Goal: Information Seeking & Learning: Check status

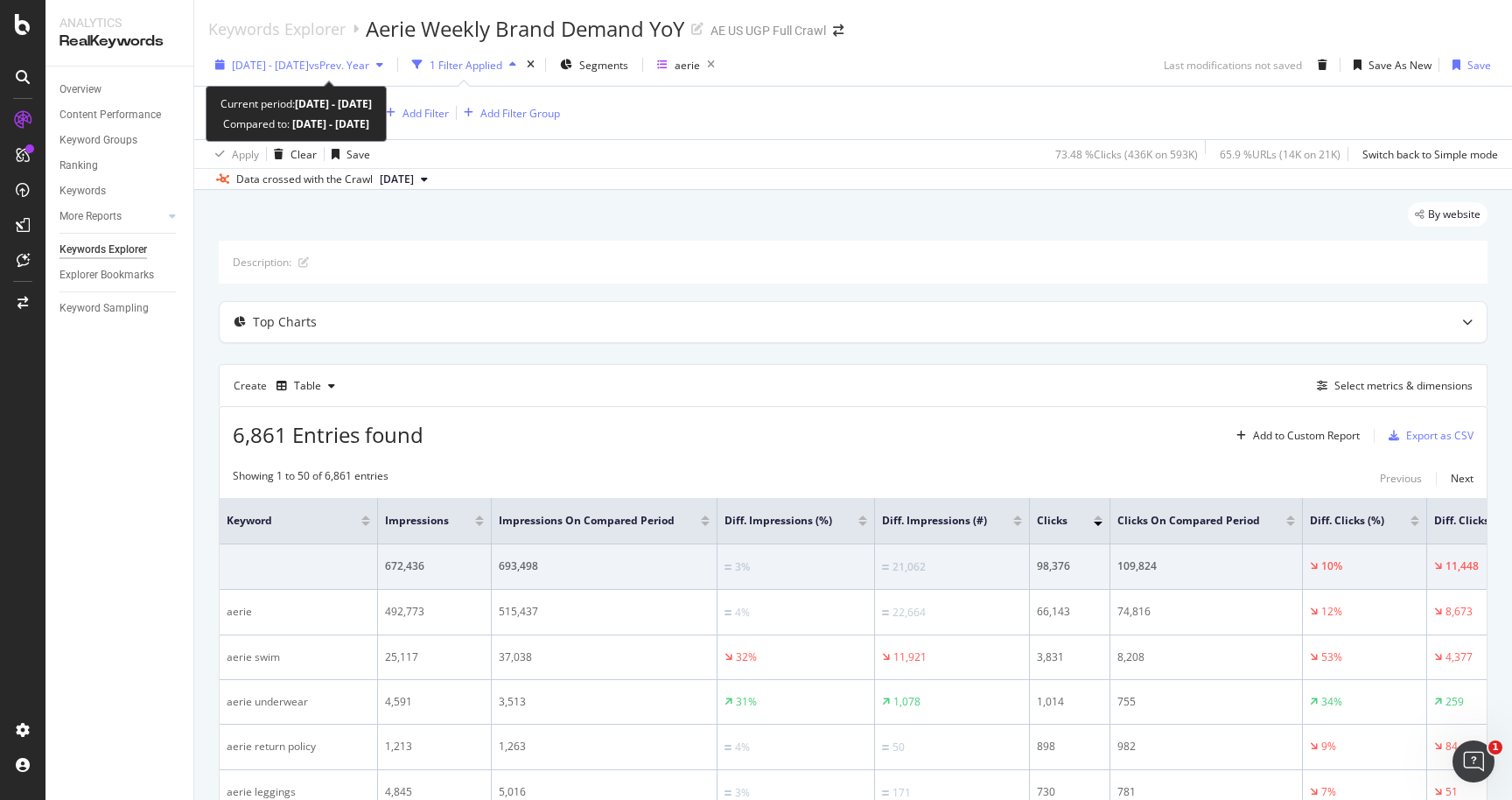
click at [374, 75] on div "[DATE] - [DATE] vs Prev. Year" at bounding box center [299, 64] width 182 height 27
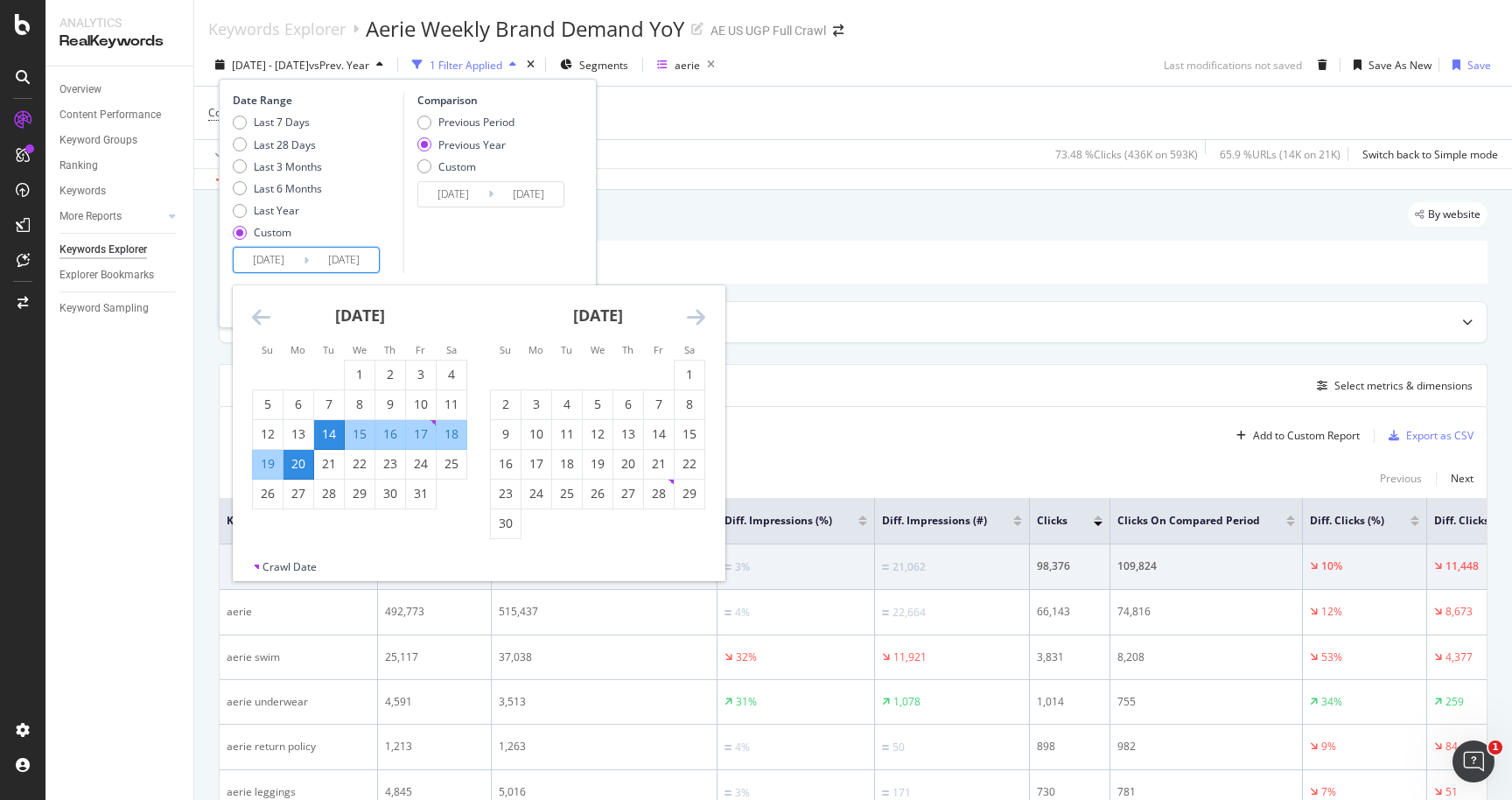
click at [275, 257] on input "[DATE]" at bounding box center [268, 260] width 70 height 25
click at [706, 324] on div "[DATE] 1 2 3 4 5 6 7 8 9 10 11 12 13 14 15 16 17 18 19 20 21 22 23 24 25 26 27 …" at bounding box center [598, 412] width 238 height 254
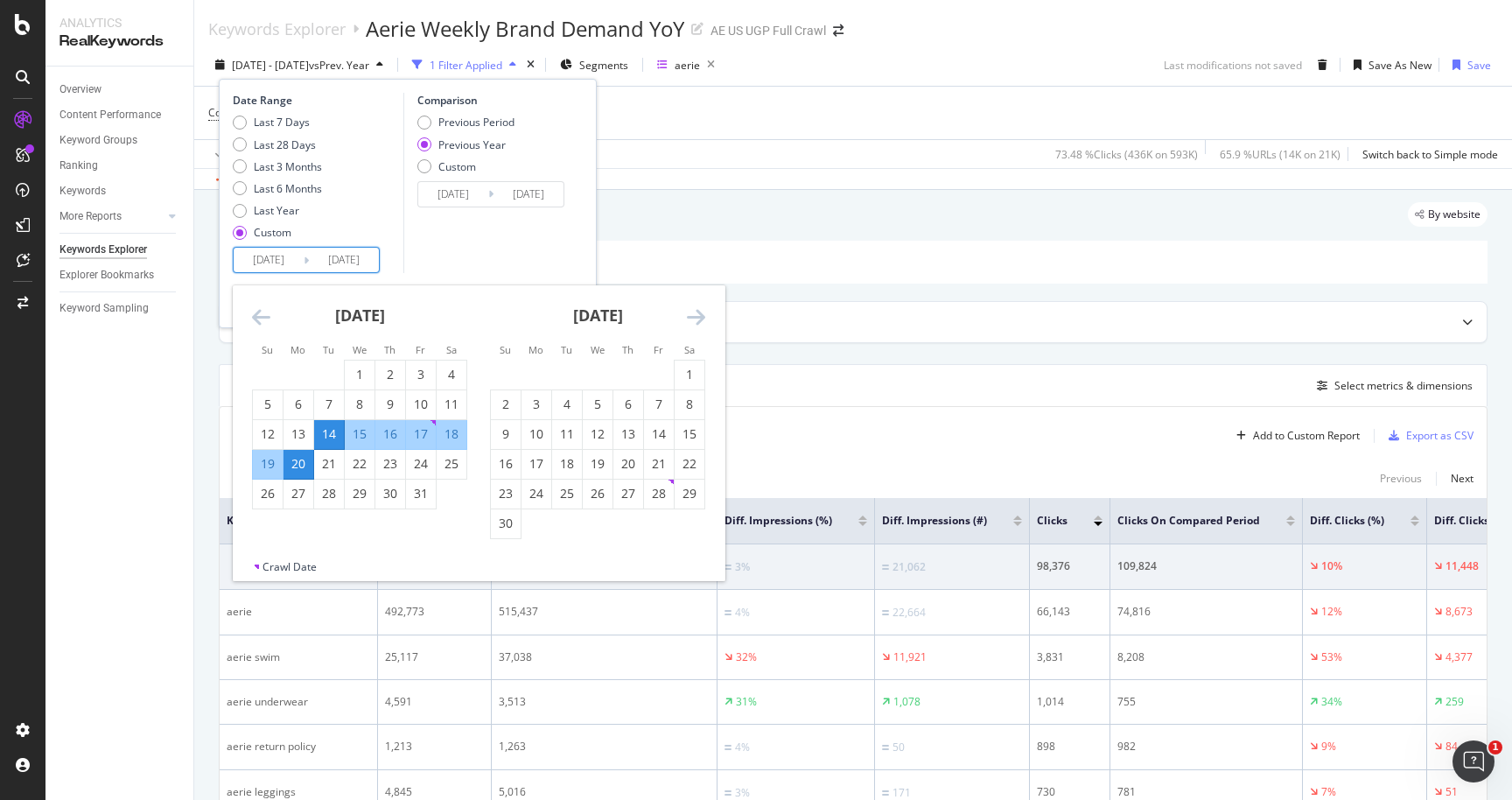
click at [696, 319] on icon "Move forward to switch to the next month." at bounding box center [696, 316] width 19 height 21
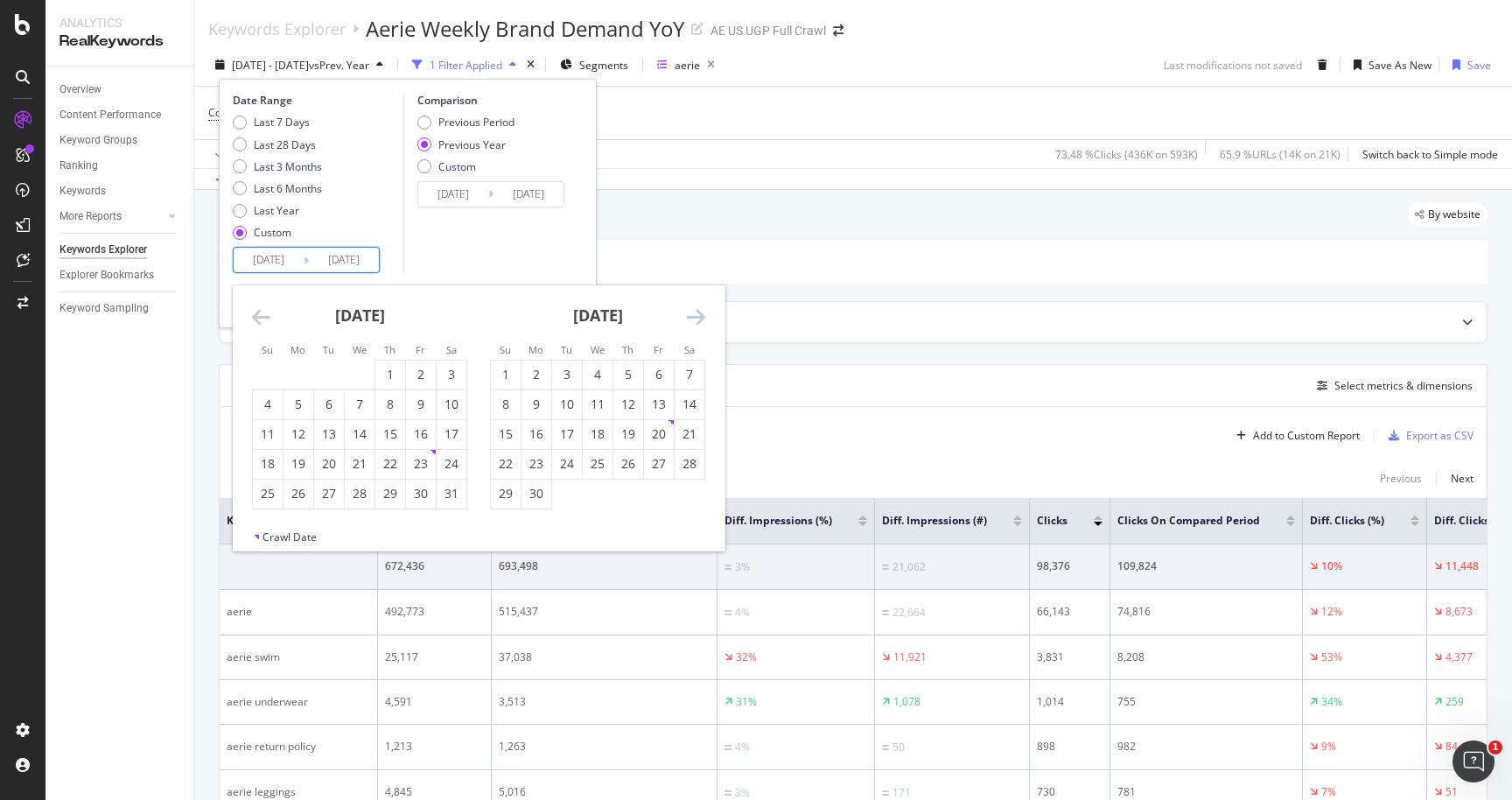
click at [696, 319] on icon "Move forward to switch to the next month." at bounding box center [696, 316] width 19 height 21
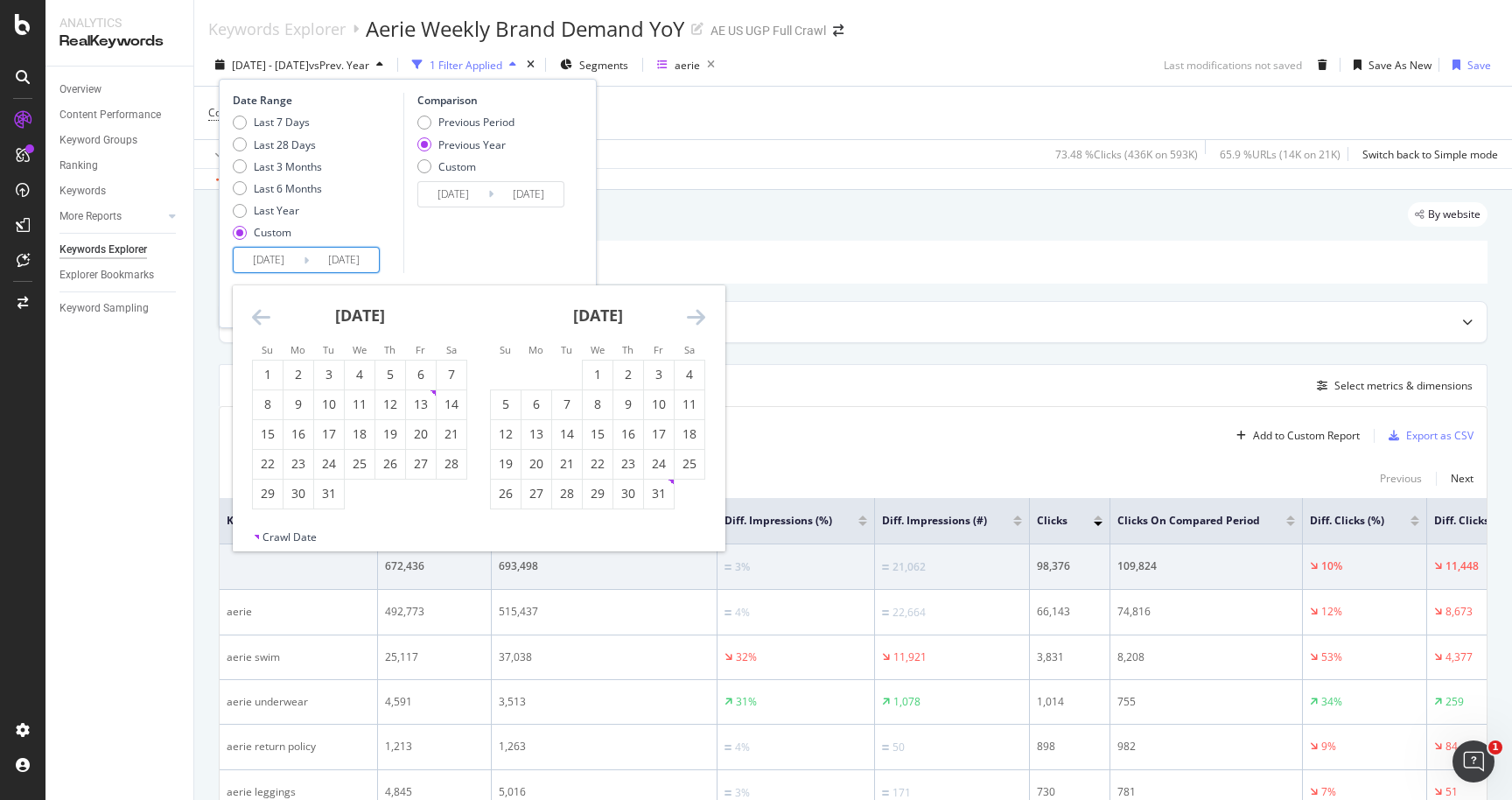
click at [696, 319] on icon "Move forward to switch to the next month." at bounding box center [696, 316] width 19 height 21
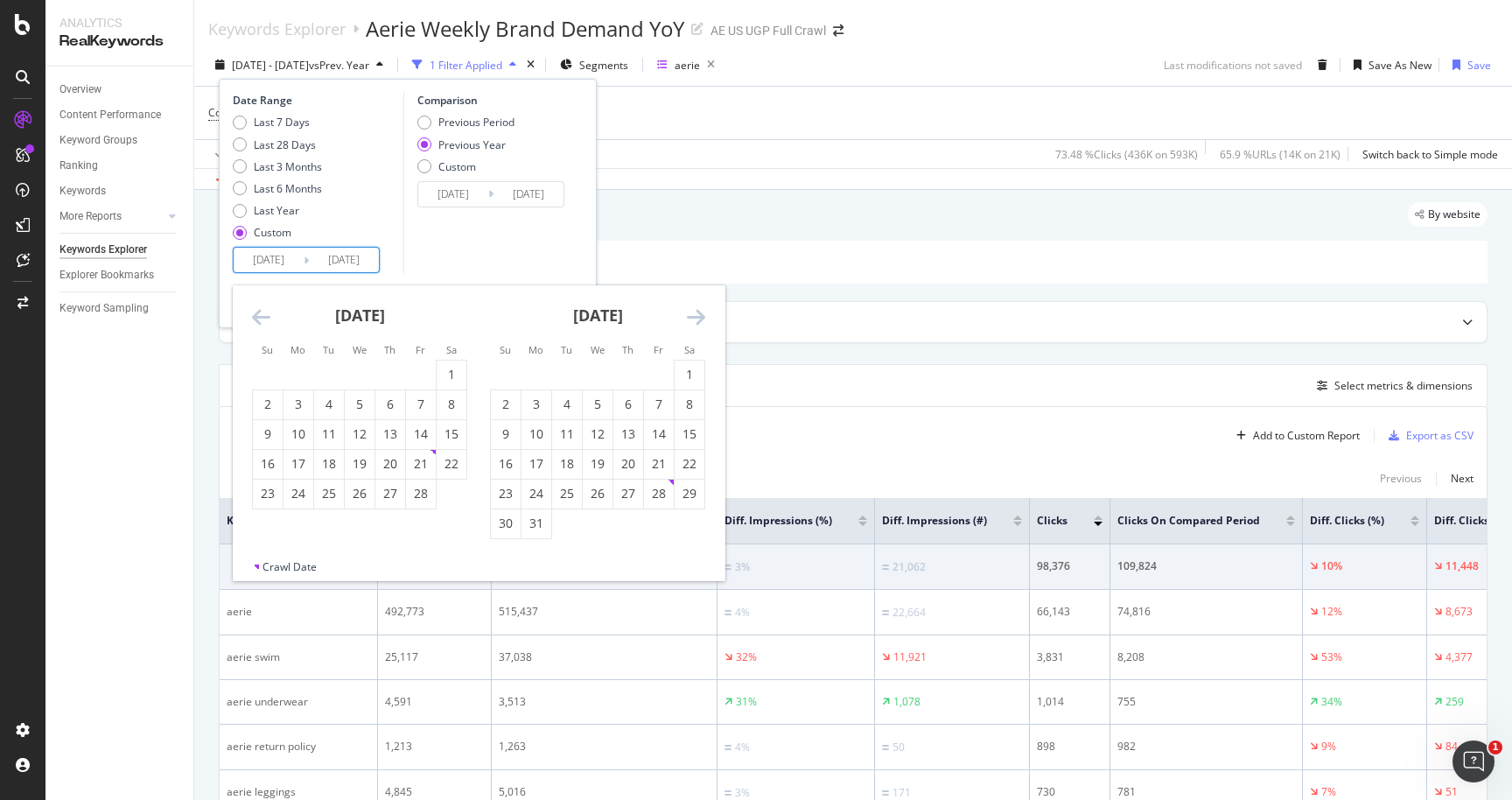
click at [696, 319] on icon "Move forward to switch to the next month." at bounding box center [696, 316] width 19 height 21
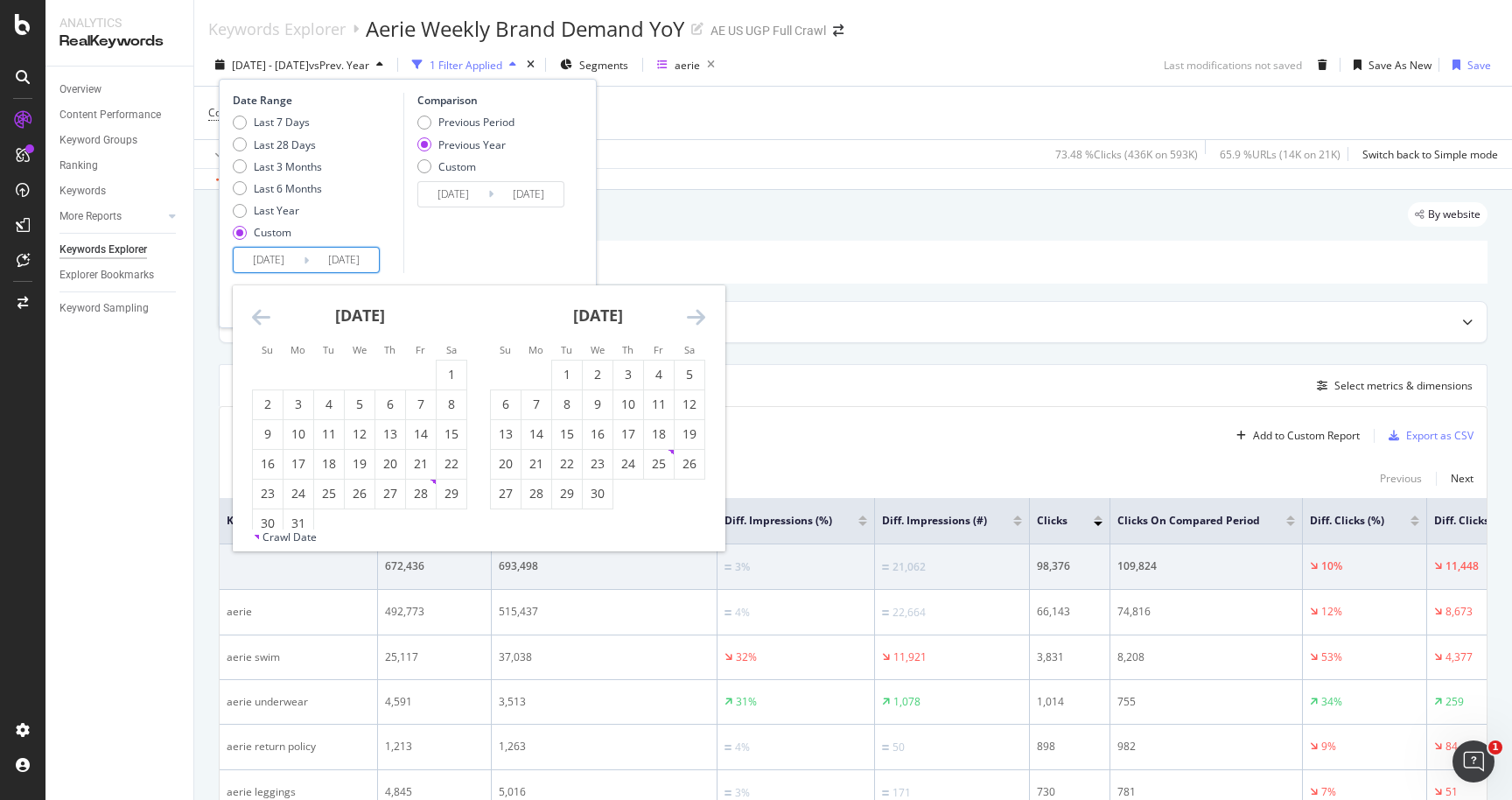
click at [696, 319] on icon "Move forward to switch to the next month." at bounding box center [696, 316] width 19 height 21
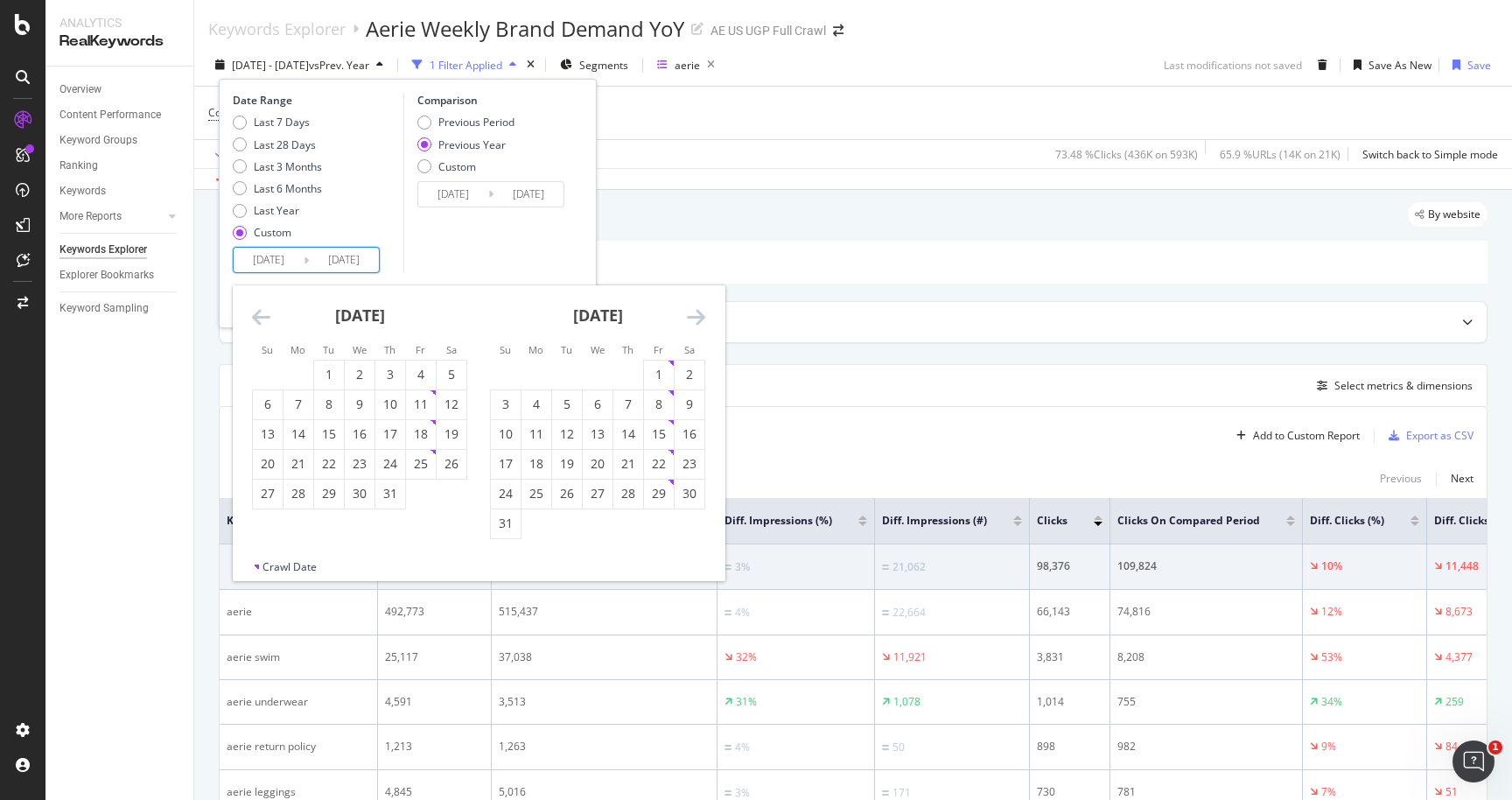
click at [696, 319] on icon "Move forward to switch to the next month." at bounding box center [696, 316] width 19 height 21
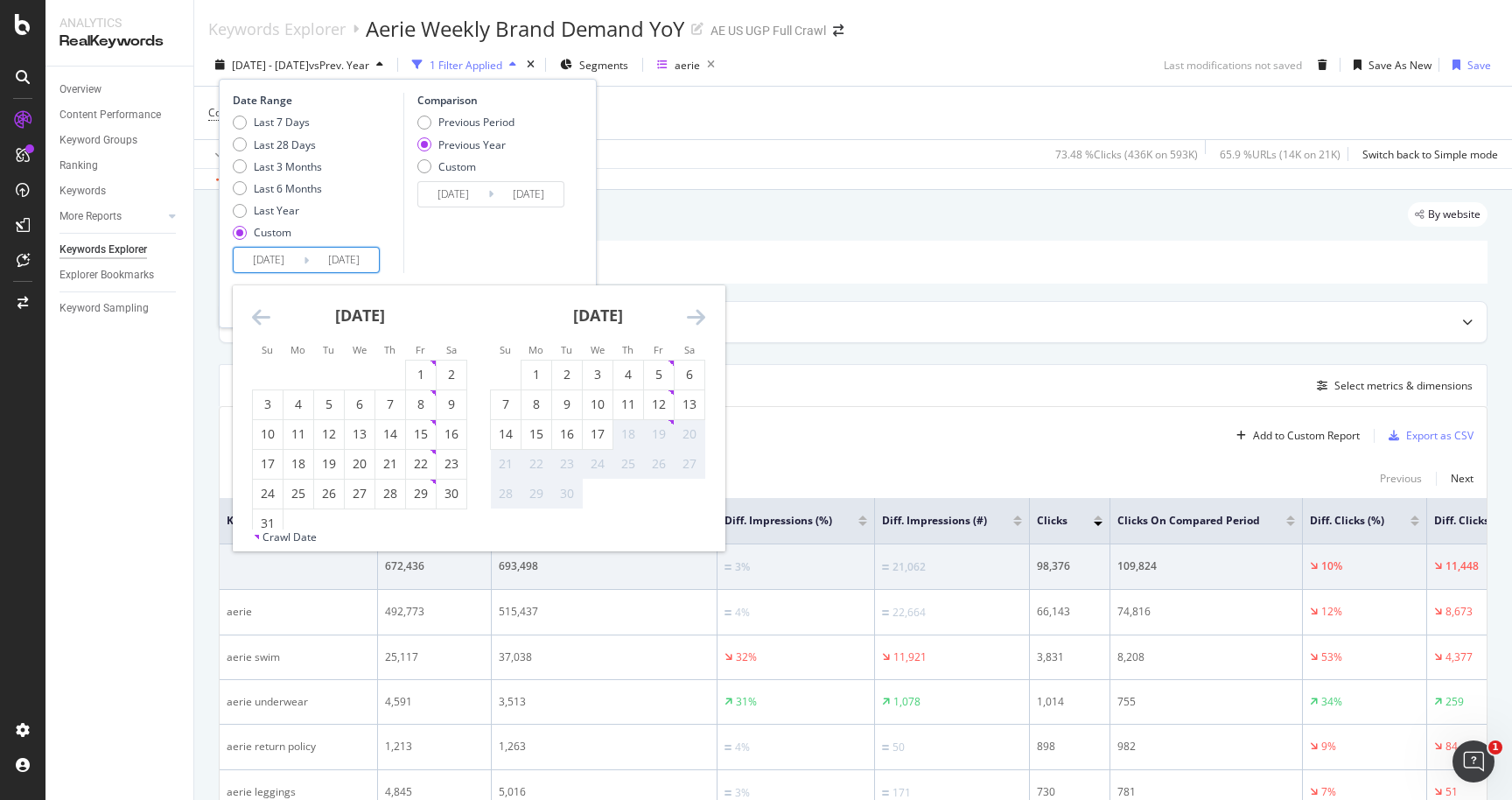
click at [696, 319] on icon "Move forward to switch to the next month." at bounding box center [696, 316] width 19 height 21
click at [258, 327] on icon "Move backward to switch to the previous month." at bounding box center [261, 316] width 19 height 21
click at [507, 519] on div "31" at bounding box center [506, 523] width 30 height 18
type input "[DATE]"
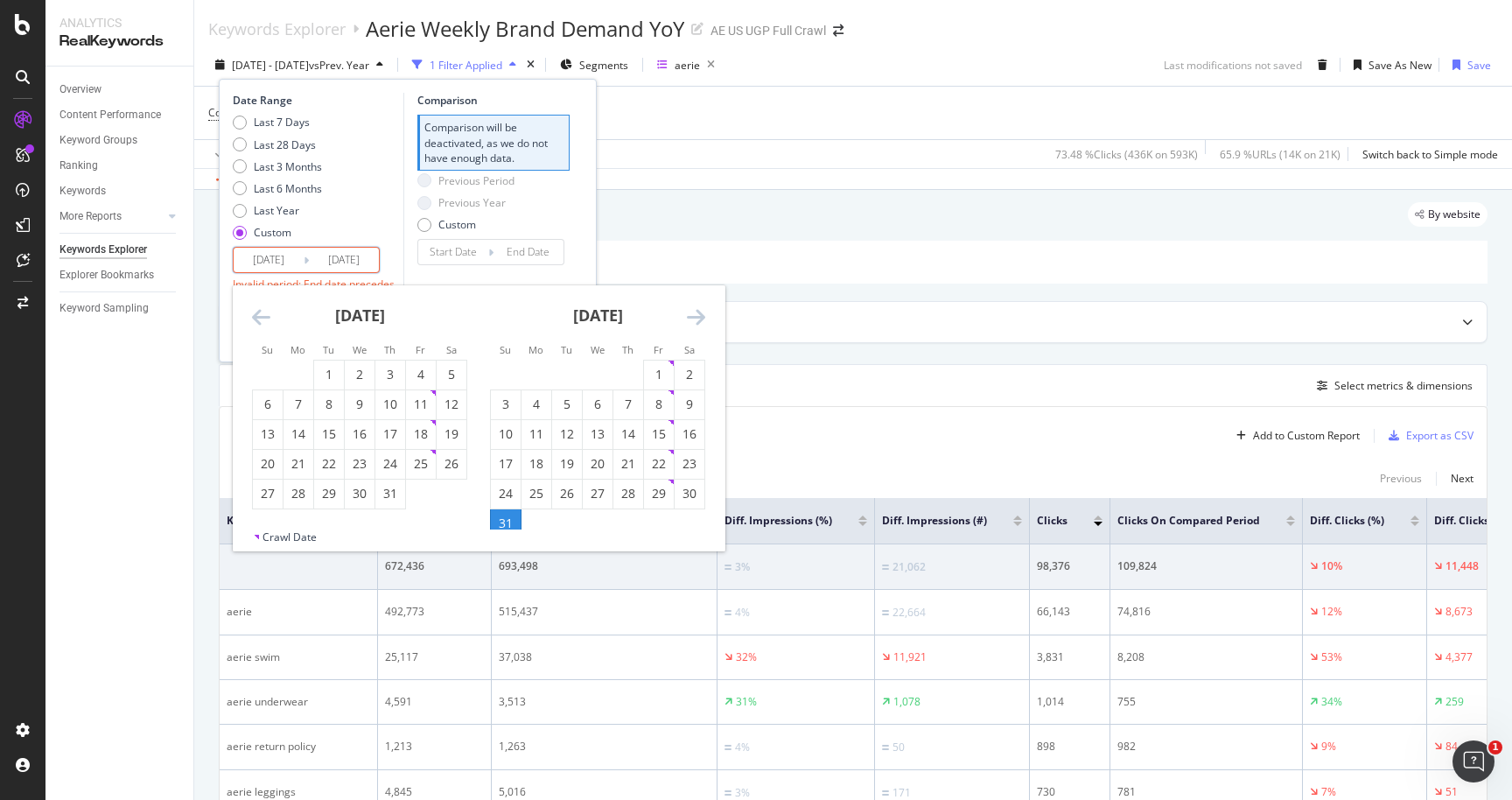
click at [700, 310] on icon "Move forward to switch to the next month." at bounding box center [696, 316] width 19 height 21
click at [686, 375] on div "6" at bounding box center [690, 375] width 30 height 18
type input "[DATE]"
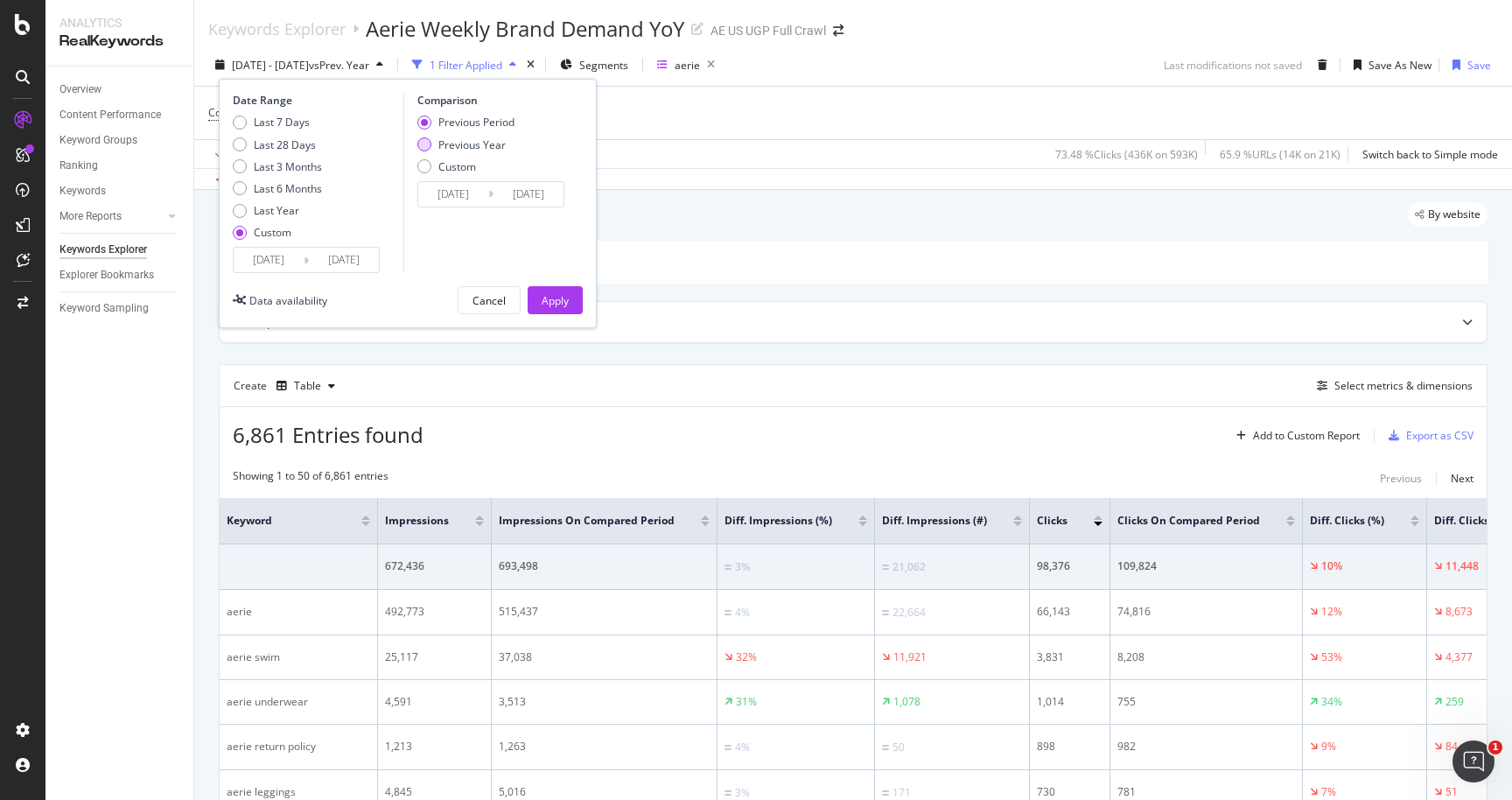
click at [465, 142] on div "Previous Year" at bounding box center [472, 145] width 67 height 15
type input "[DATE]"
click at [557, 300] on div "Apply" at bounding box center [556, 300] width 28 height 15
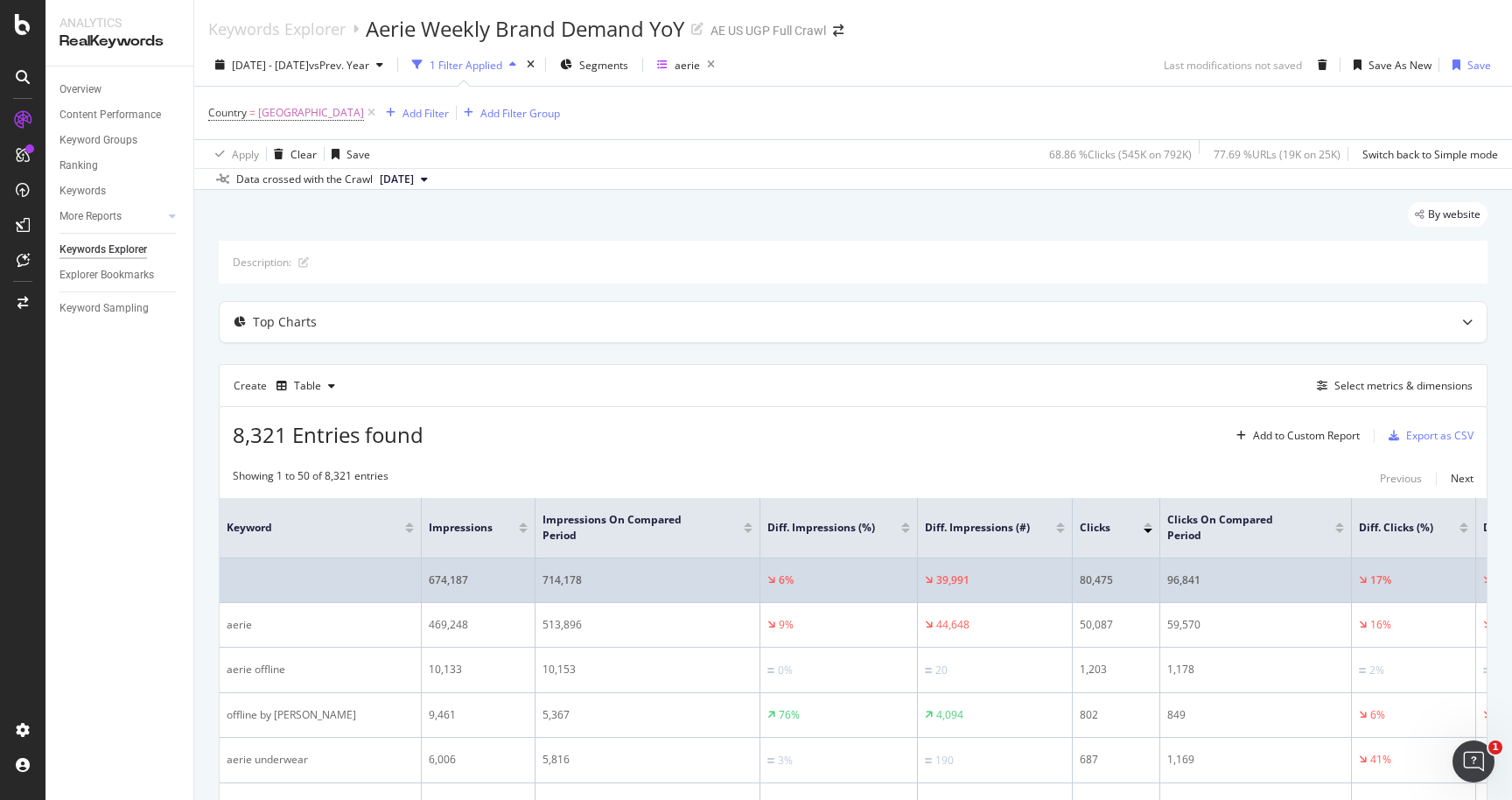
click at [452, 582] on div "674,187" at bounding box center [478, 581] width 99 height 16
copy div "674,187"
click at [558, 578] on div "714,178" at bounding box center [646, 581] width 210 height 16
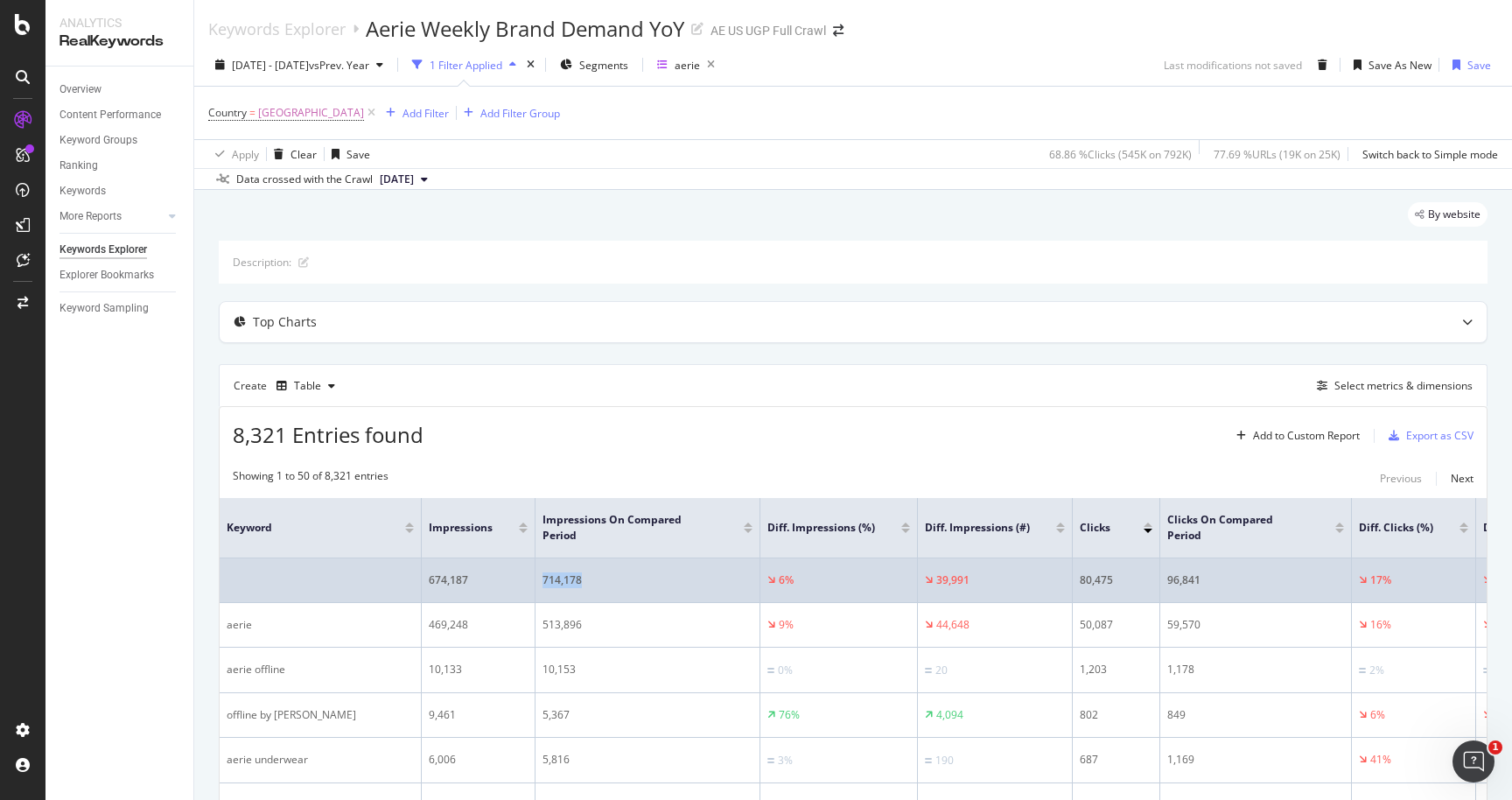
copy div "714,178"
